Goal: Task Accomplishment & Management: Manage account settings

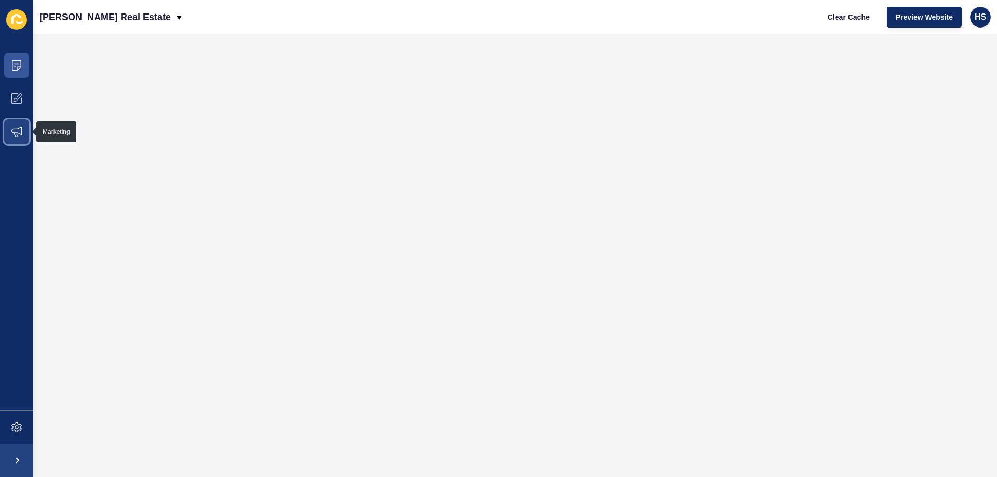
click at [21, 128] on icon at bounding box center [16, 132] width 10 height 10
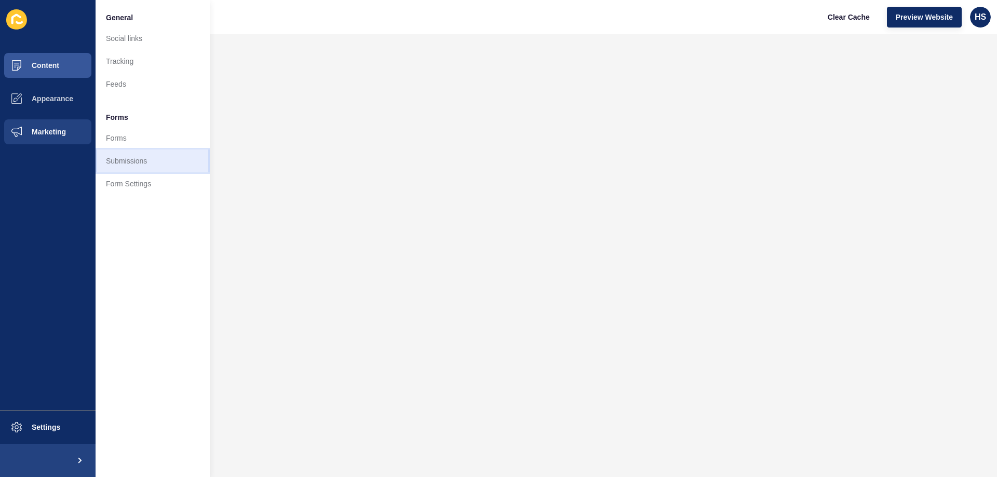
click at [140, 165] on link "Submissions" at bounding box center [153, 161] width 114 height 23
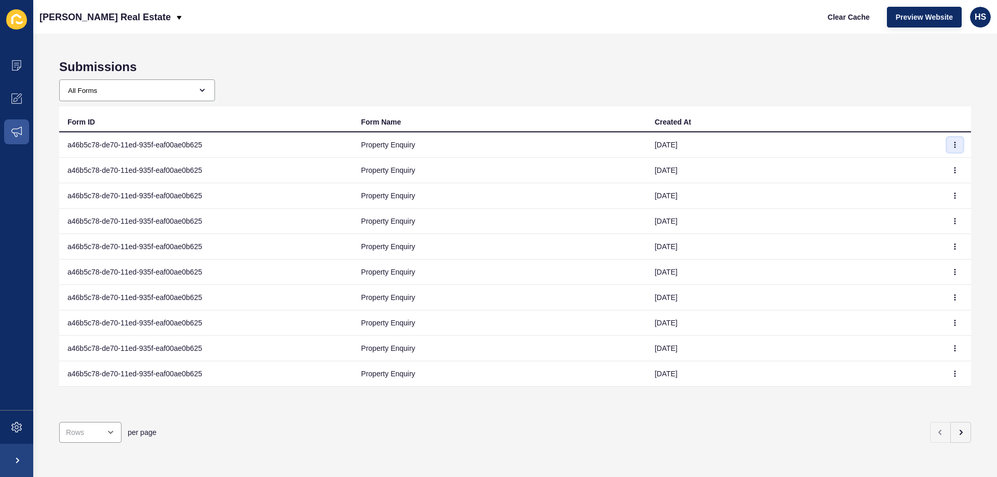
click at [952, 144] on icon "button" at bounding box center [955, 145] width 6 height 6
click at [925, 161] on link "View" at bounding box center [918, 165] width 73 height 23
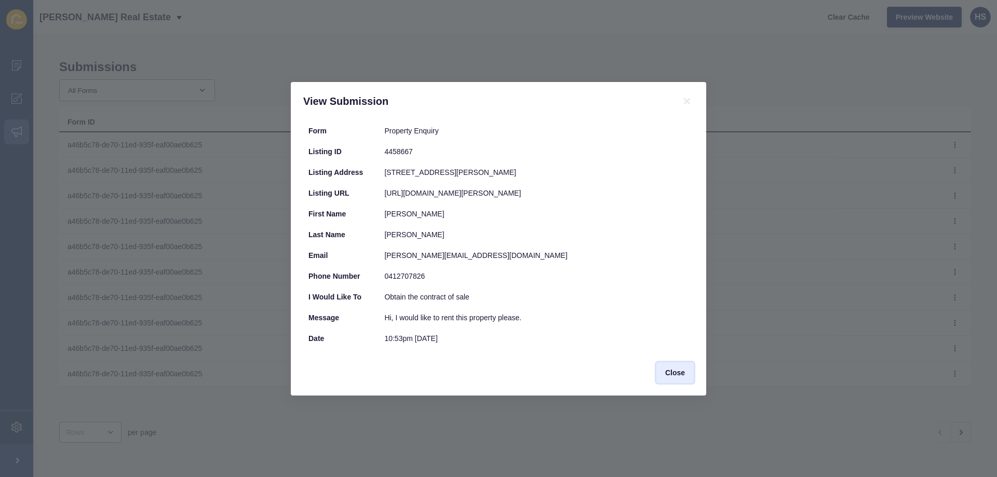
click at [683, 372] on span "Close" at bounding box center [675, 373] width 20 height 10
